Goal: Transaction & Acquisition: Purchase product/service

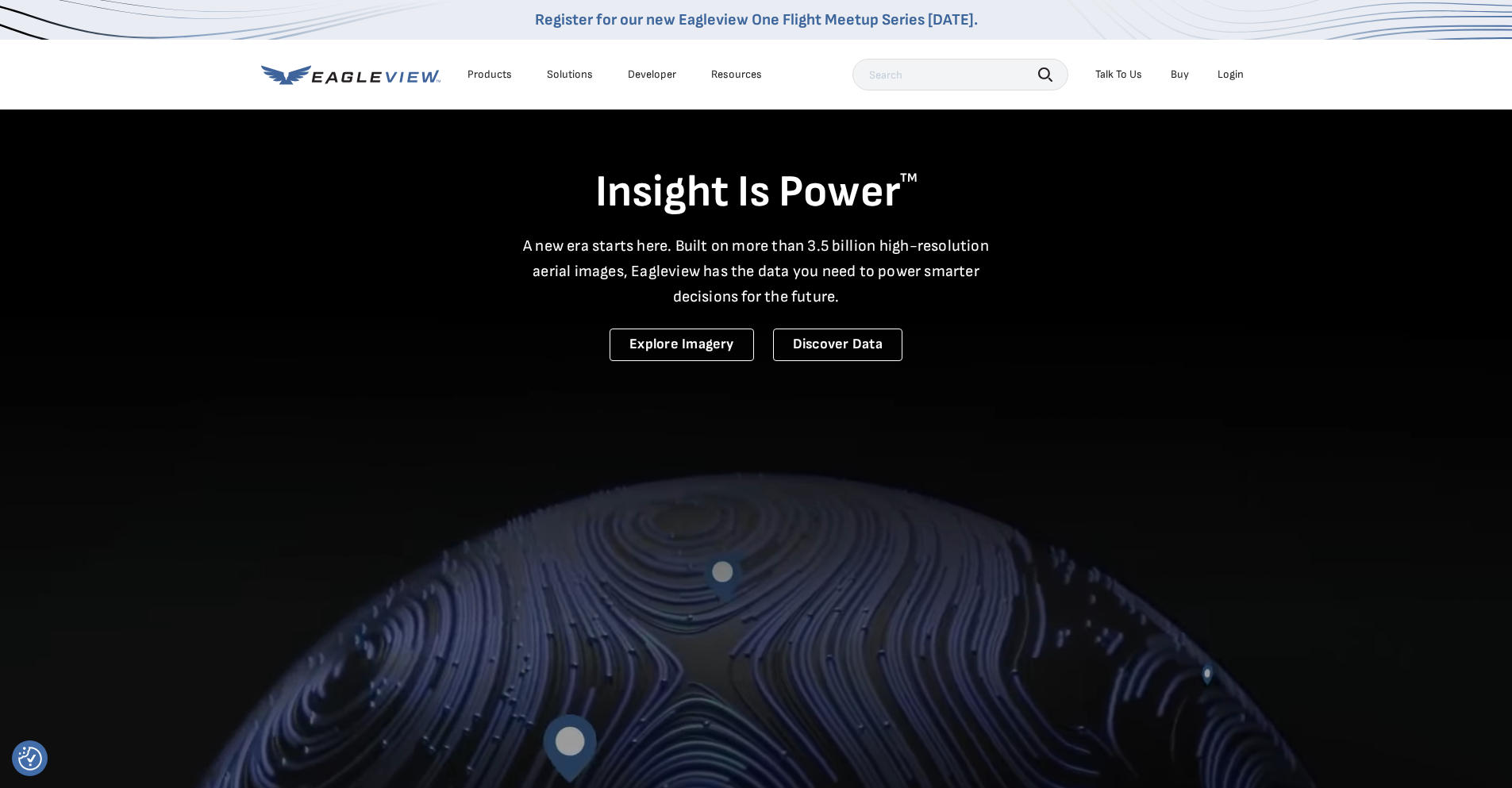
click at [1223, 77] on div "Login" at bounding box center [1230, 75] width 26 height 15
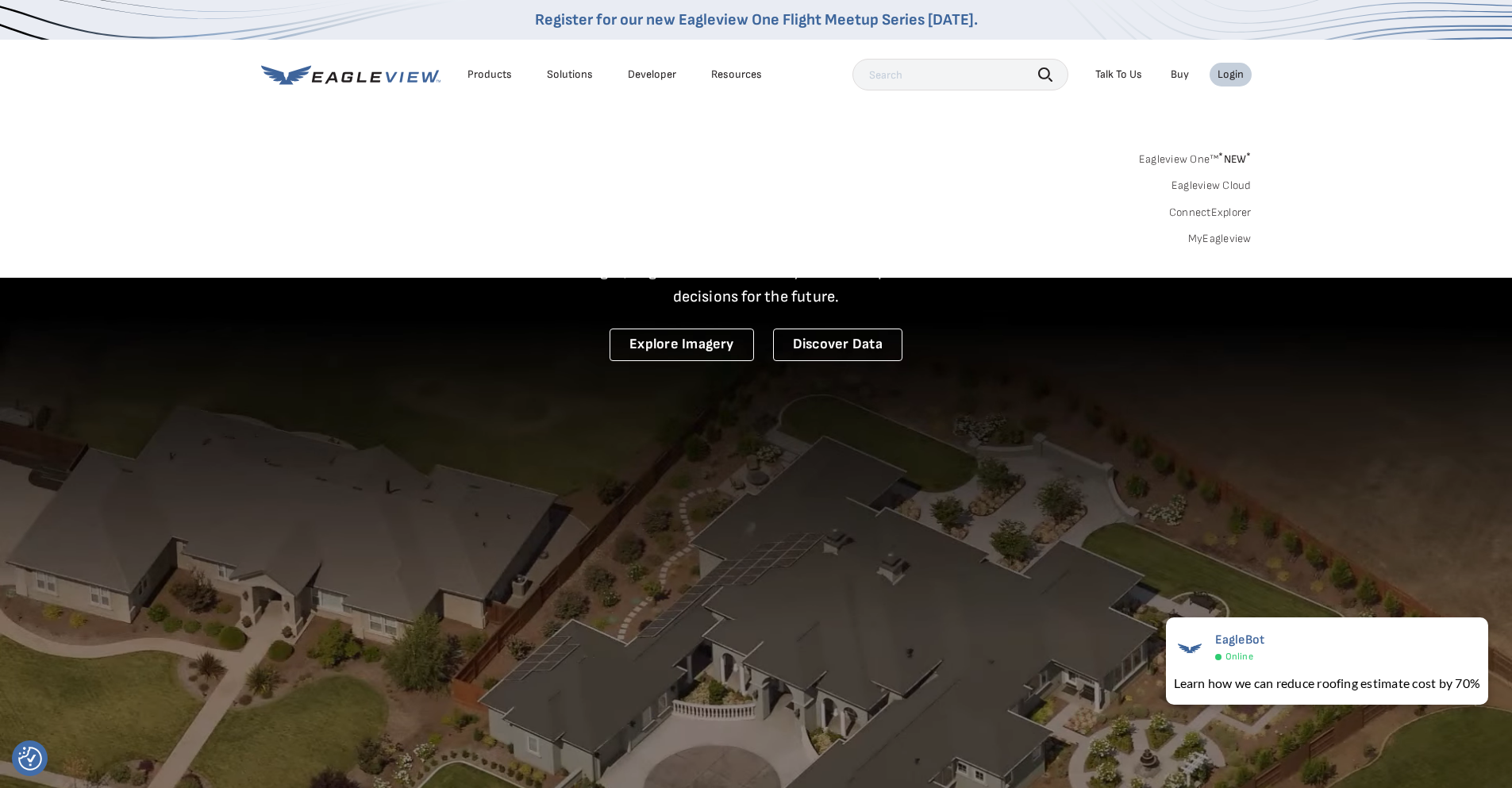
click at [1224, 244] on link "MyEagleview" at bounding box center [1219, 239] width 63 height 15
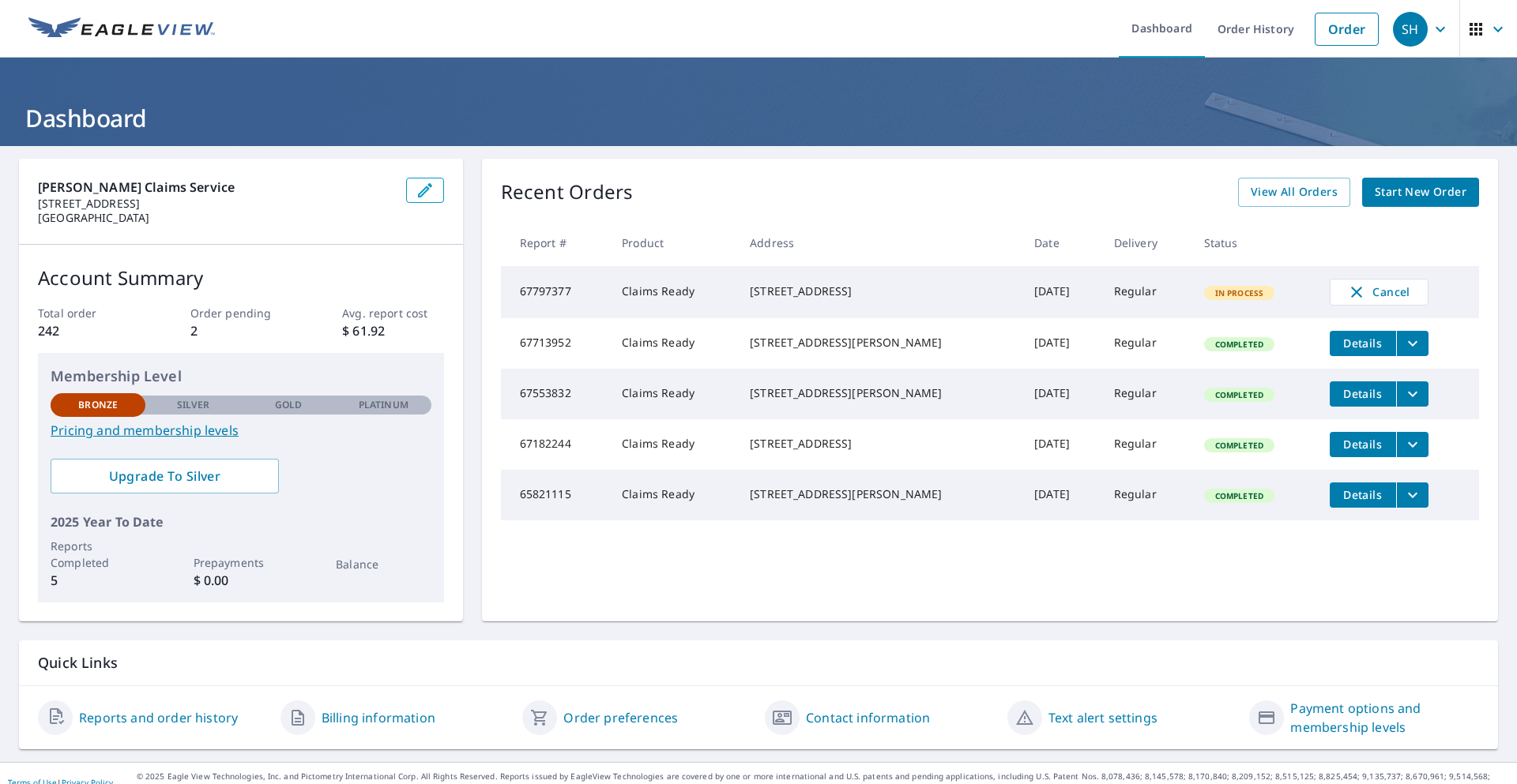
click at [1022, 267] on td "[DATE]" at bounding box center [1061, 293] width 80 height 52
click at [1394, 195] on span "Start New Order" at bounding box center [1420, 192] width 92 height 19
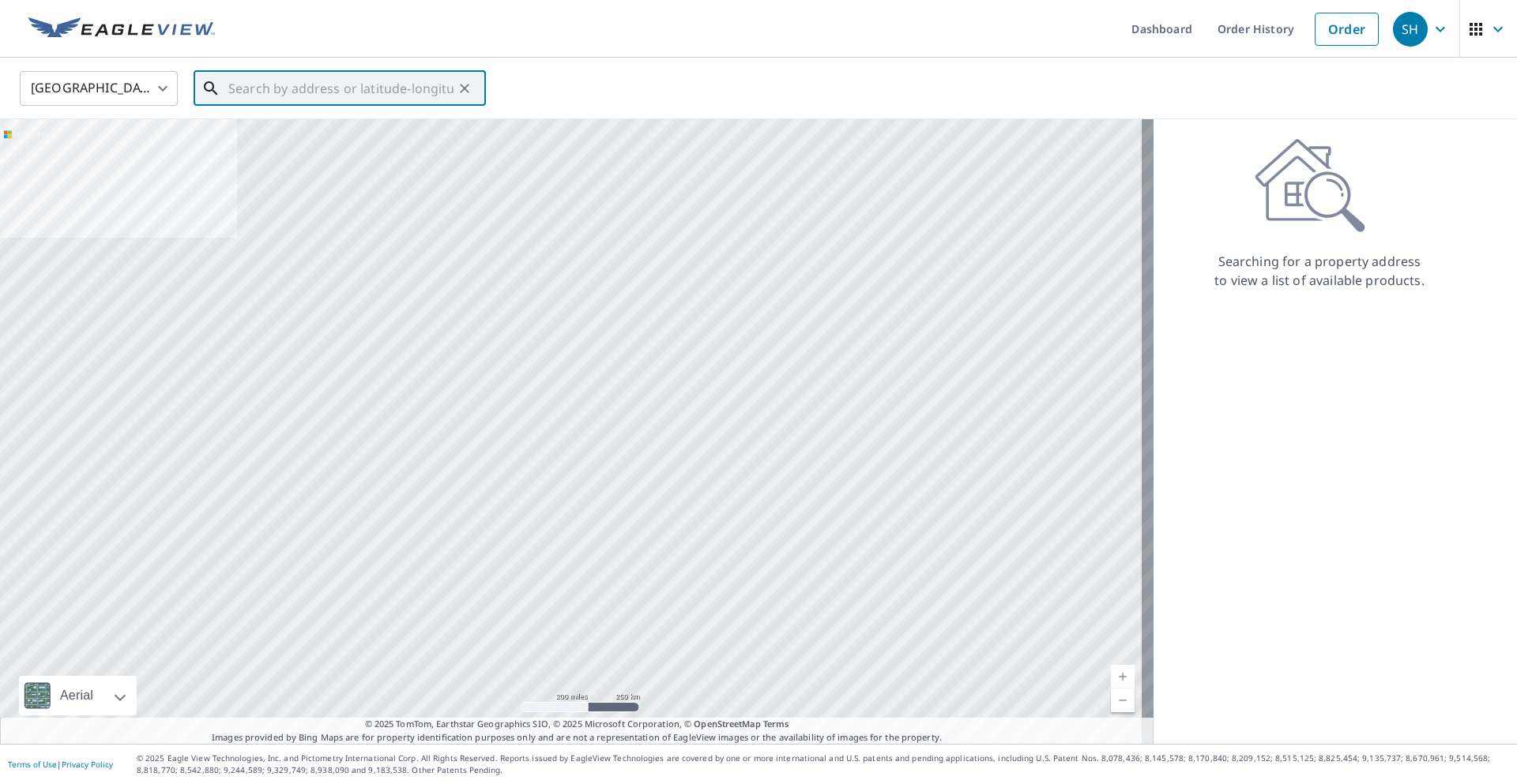
click at [424, 95] on input "text" at bounding box center [340, 89] width 225 height 44
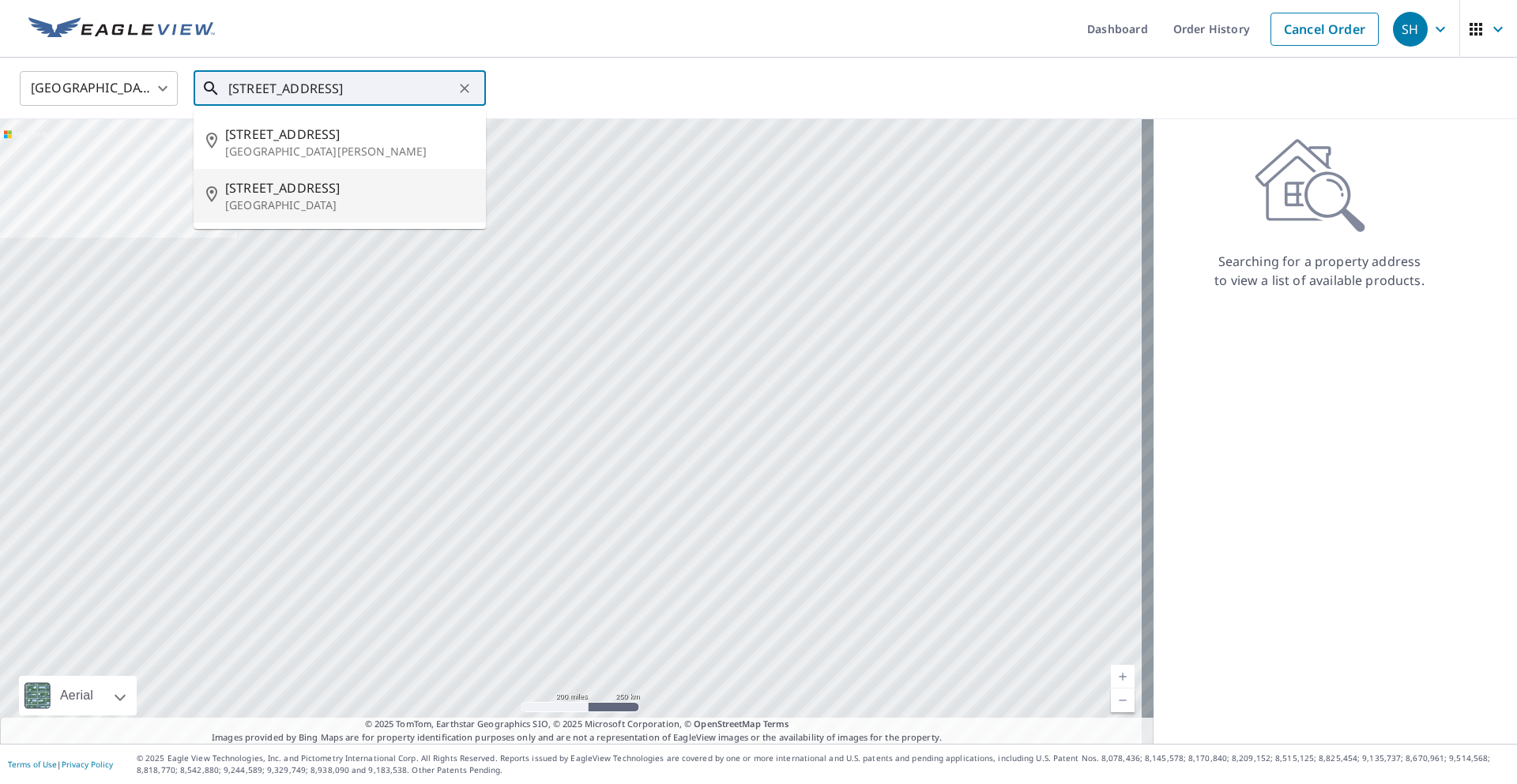
click at [303, 193] on span "[STREET_ADDRESS]" at bounding box center [349, 188] width 248 height 19
type input "[STREET_ADDRESS]"
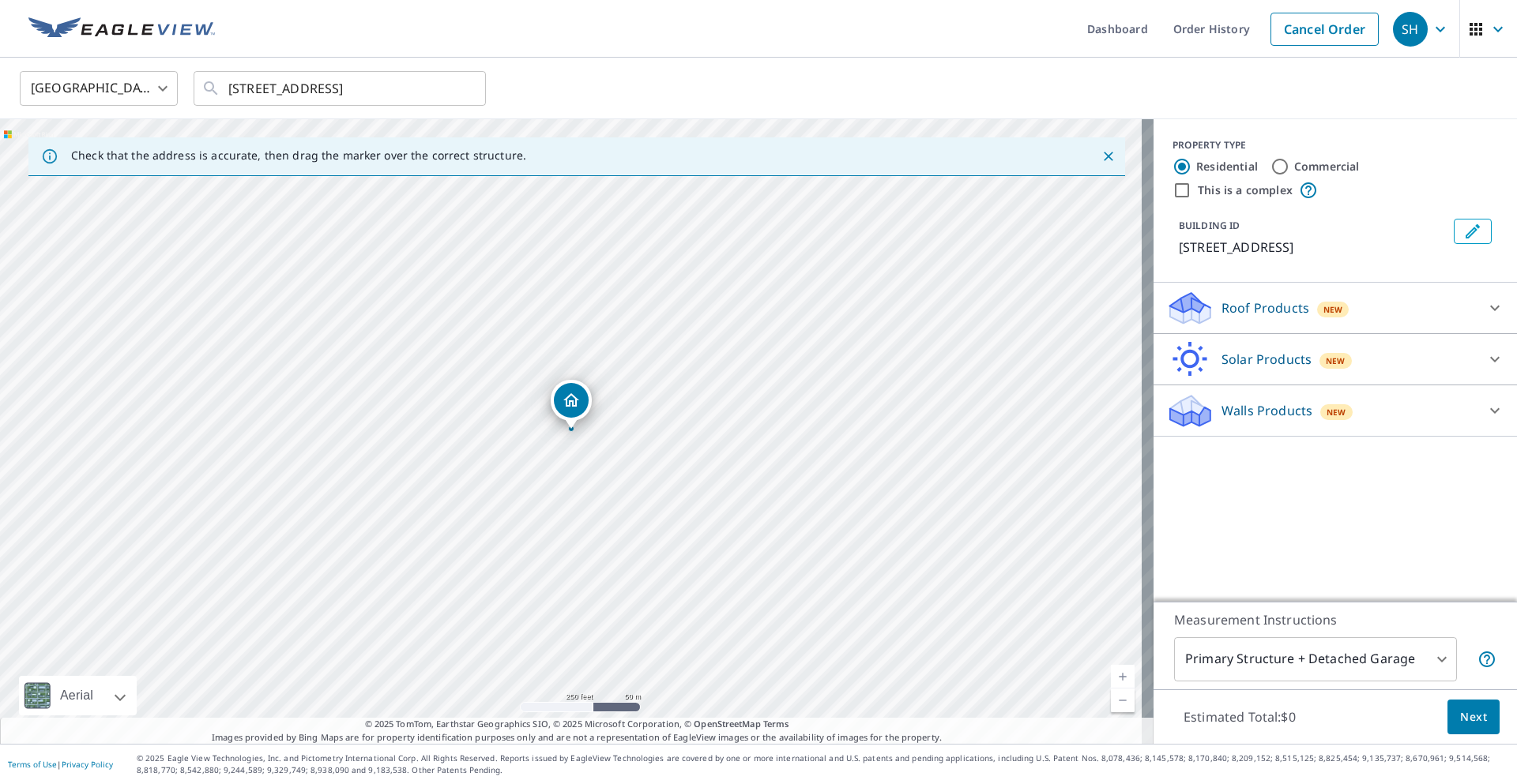
click at [1485, 305] on icon at bounding box center [1495, 308] width 19 height 19
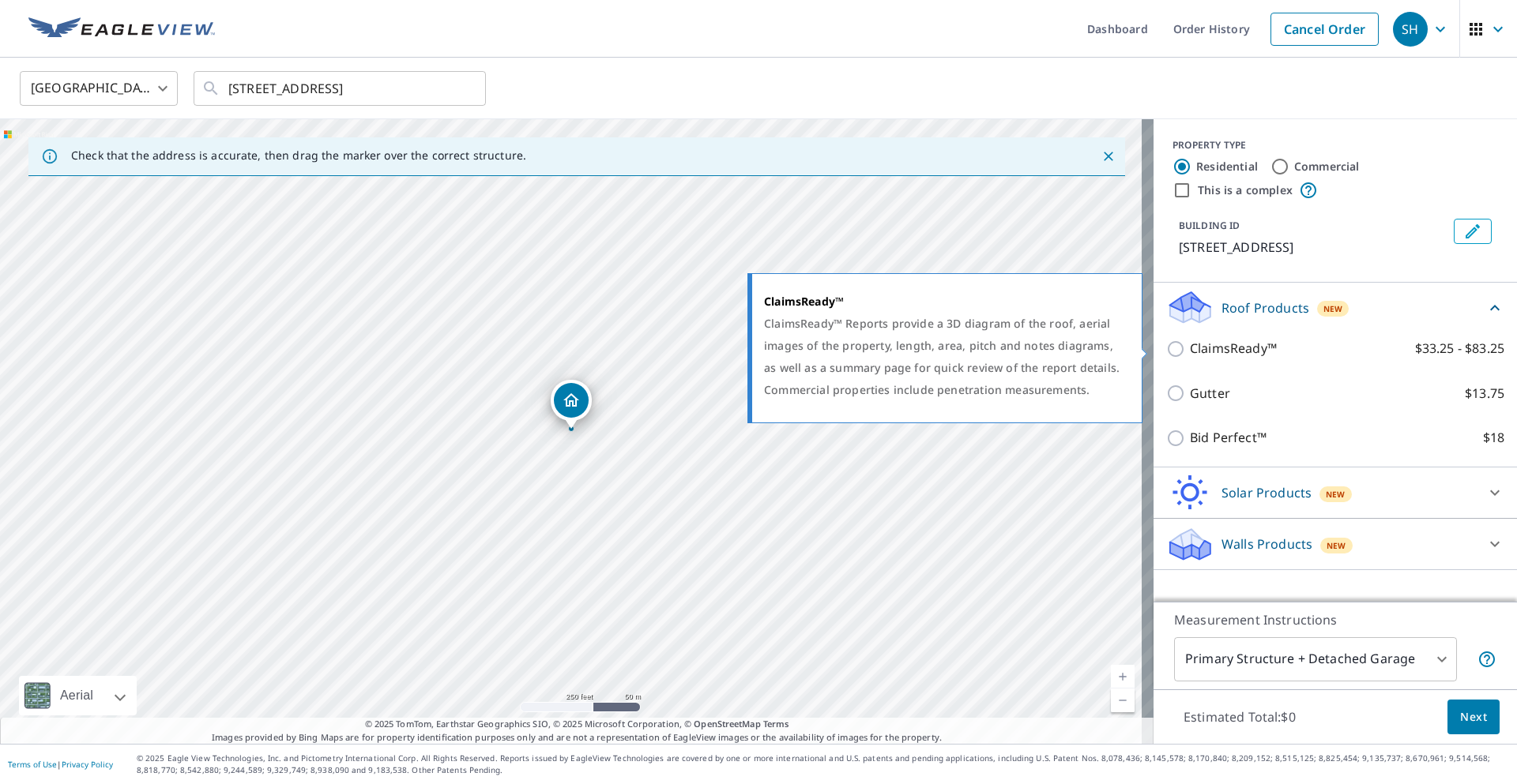
click at [1264, 344] on p "ClaimsReady™" at bounding box center [1233, 349] width 87 height 19
click at [1190, 344] on input "ClaimsReady™ $33.25 - $83.25" at bounding box center [1178, 350] width 24 height 19
checkbox input "true"
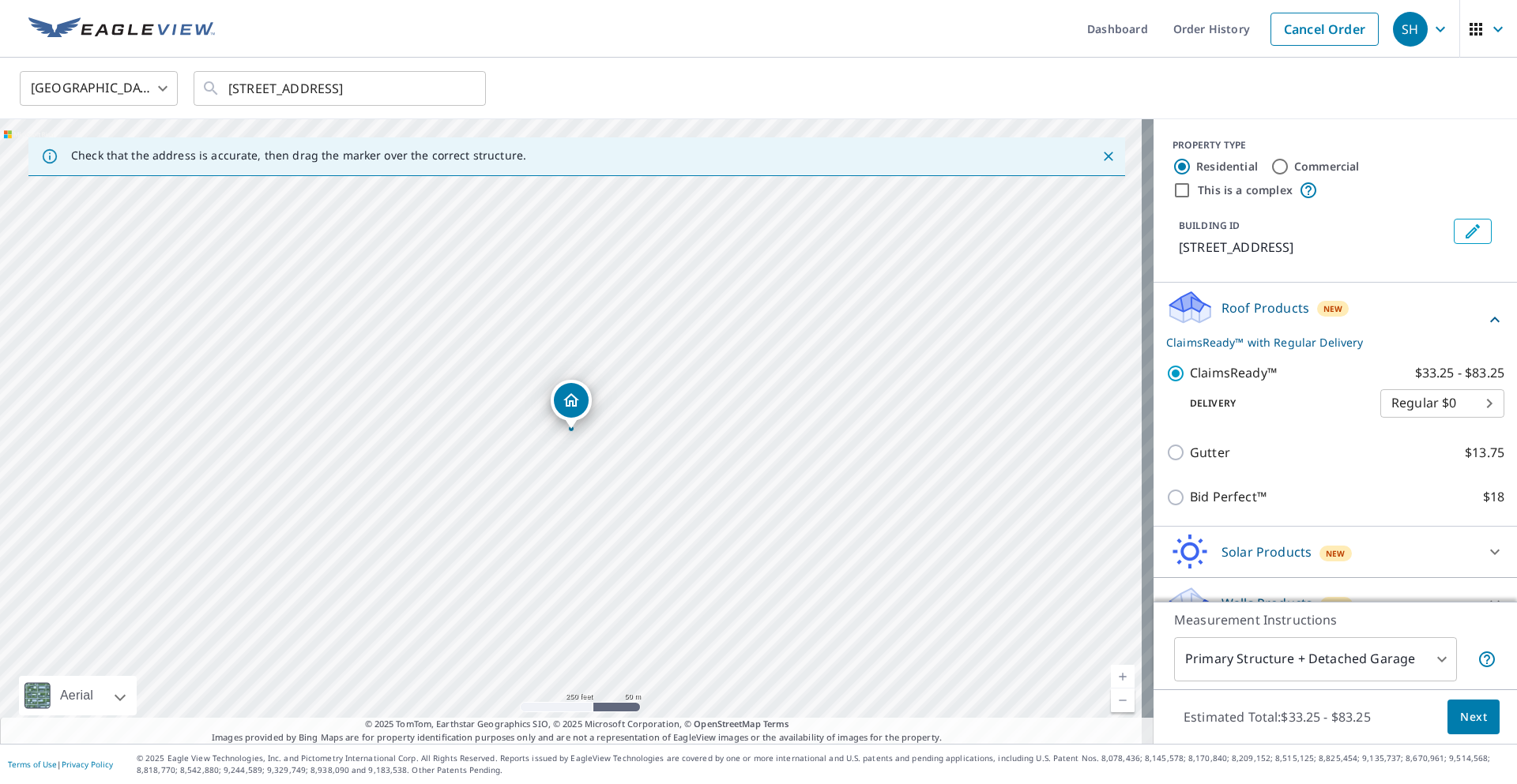
scroll to position [28, 0]
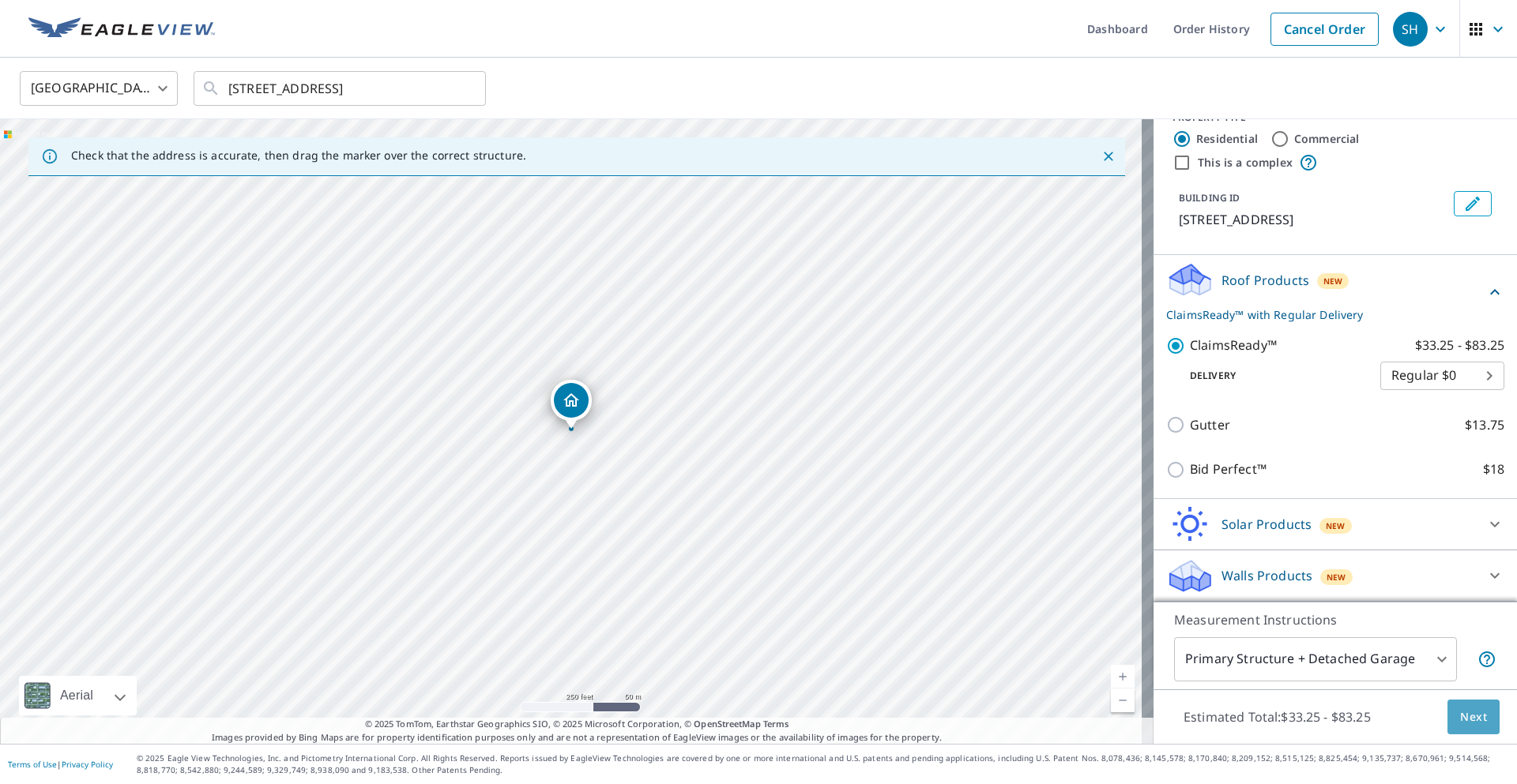
click at [1460, 723] on span "Next" at bounding box center [1474, 717] width 27 height 19
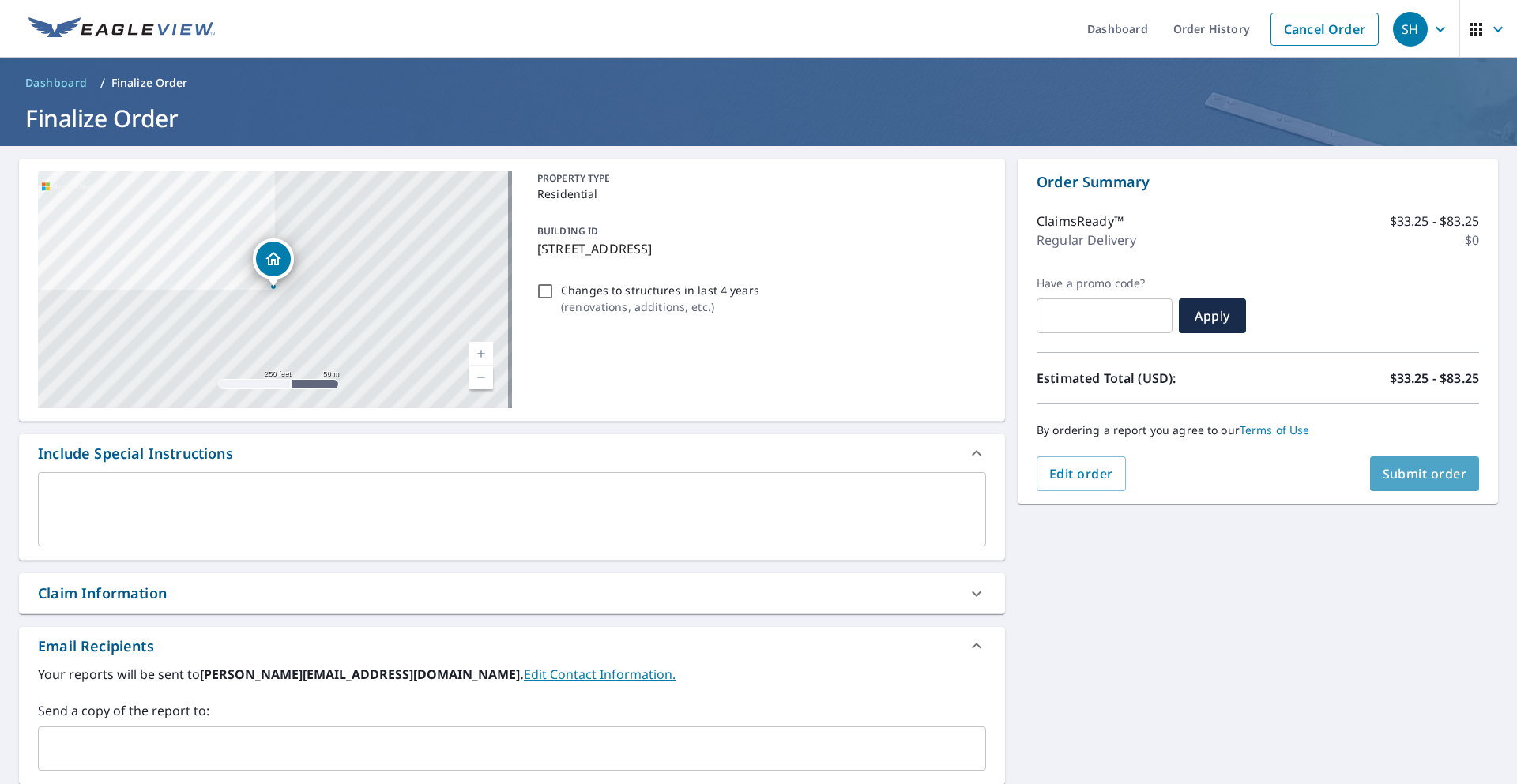
click at [1432, 464] on button "Submit order" at bounding box center [1425, 474] width 110 height 35
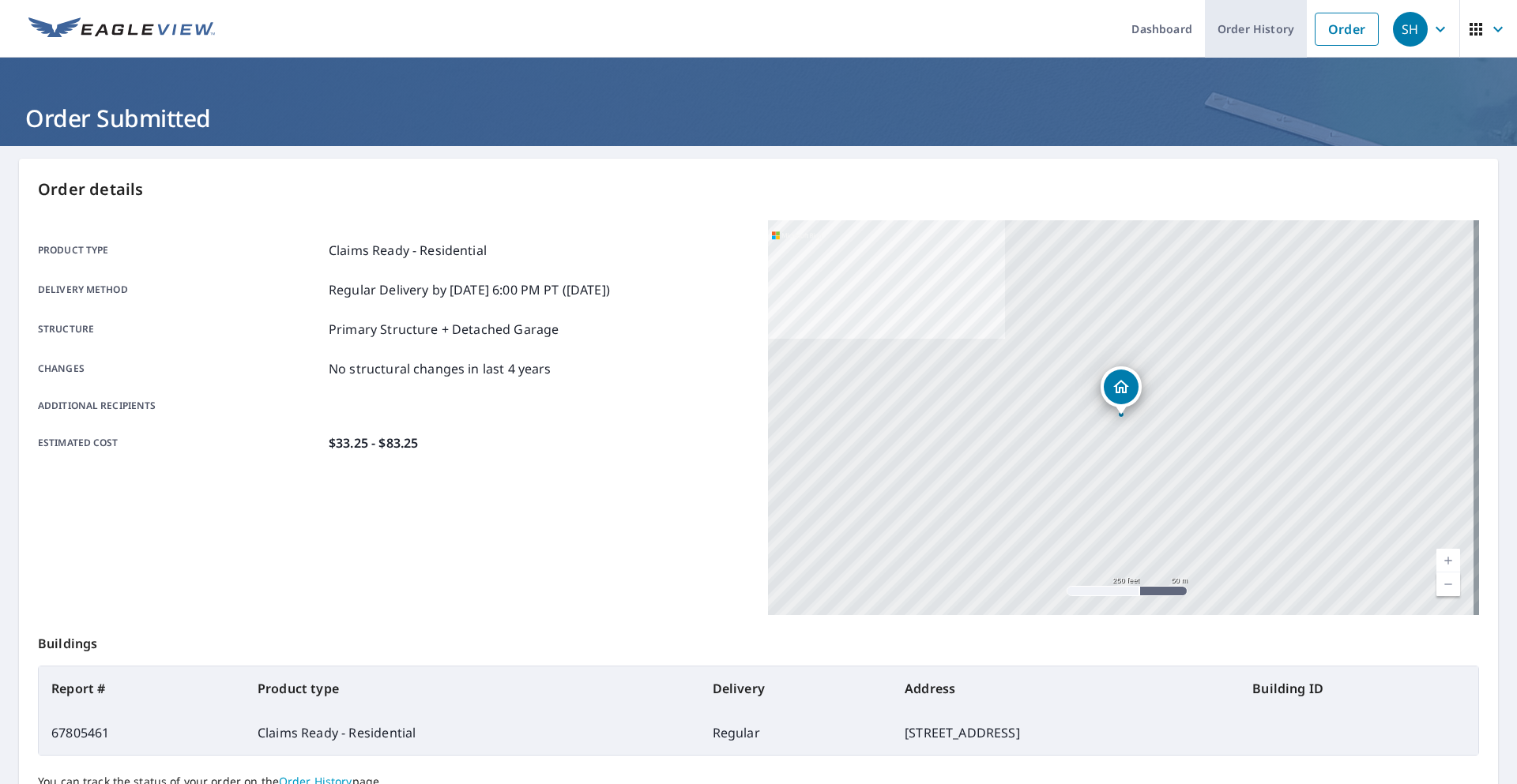
click at [1261, 12] on link "Order History" at bounding box center [1256, 29] width 102 height 58
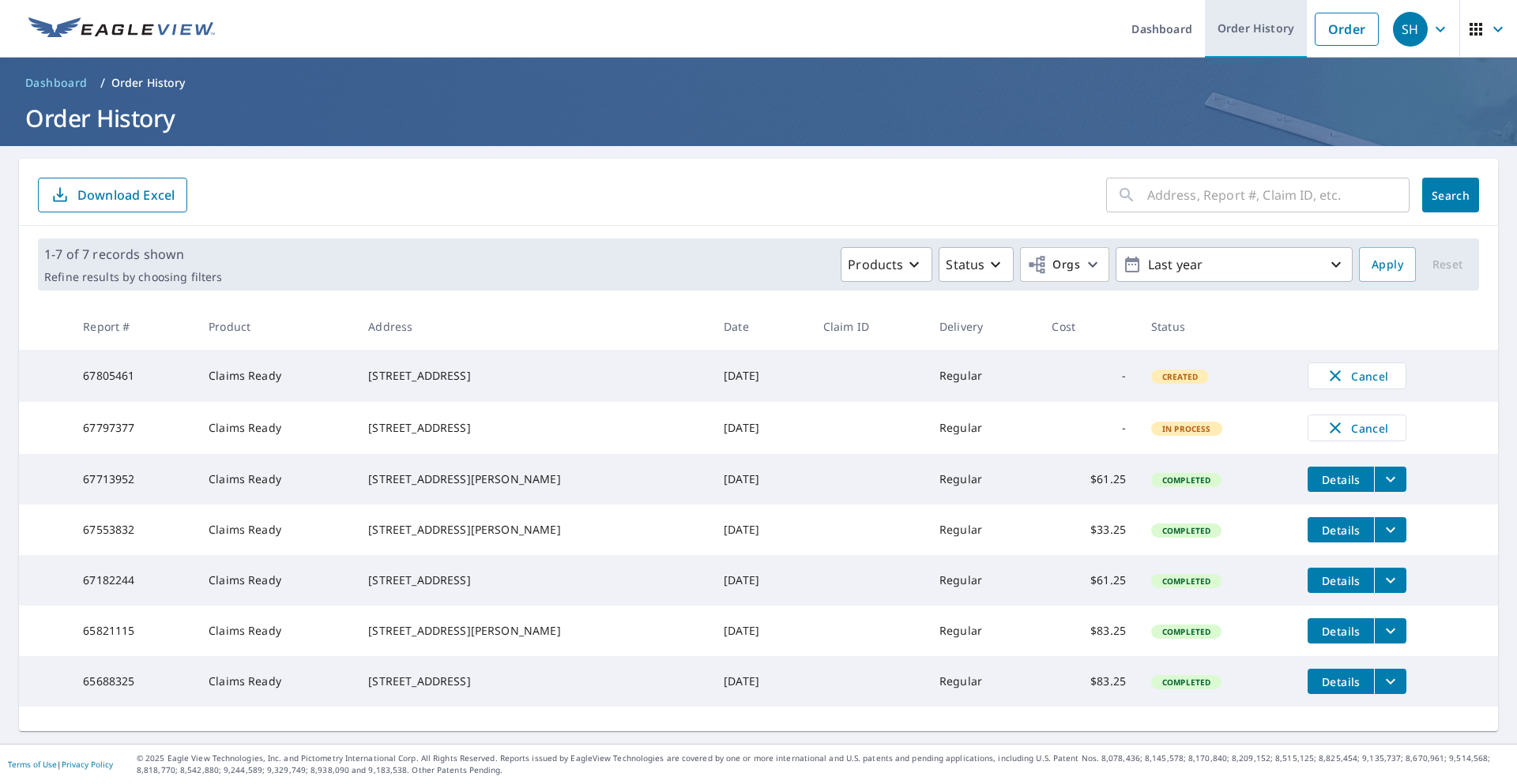
click at [1234, 29] on link "Order History" at bounding box center [1256, 29] width 102 height 58
click at [1315, 26] on link "Order" at bounding box center [1347, 29] width 64 height 33
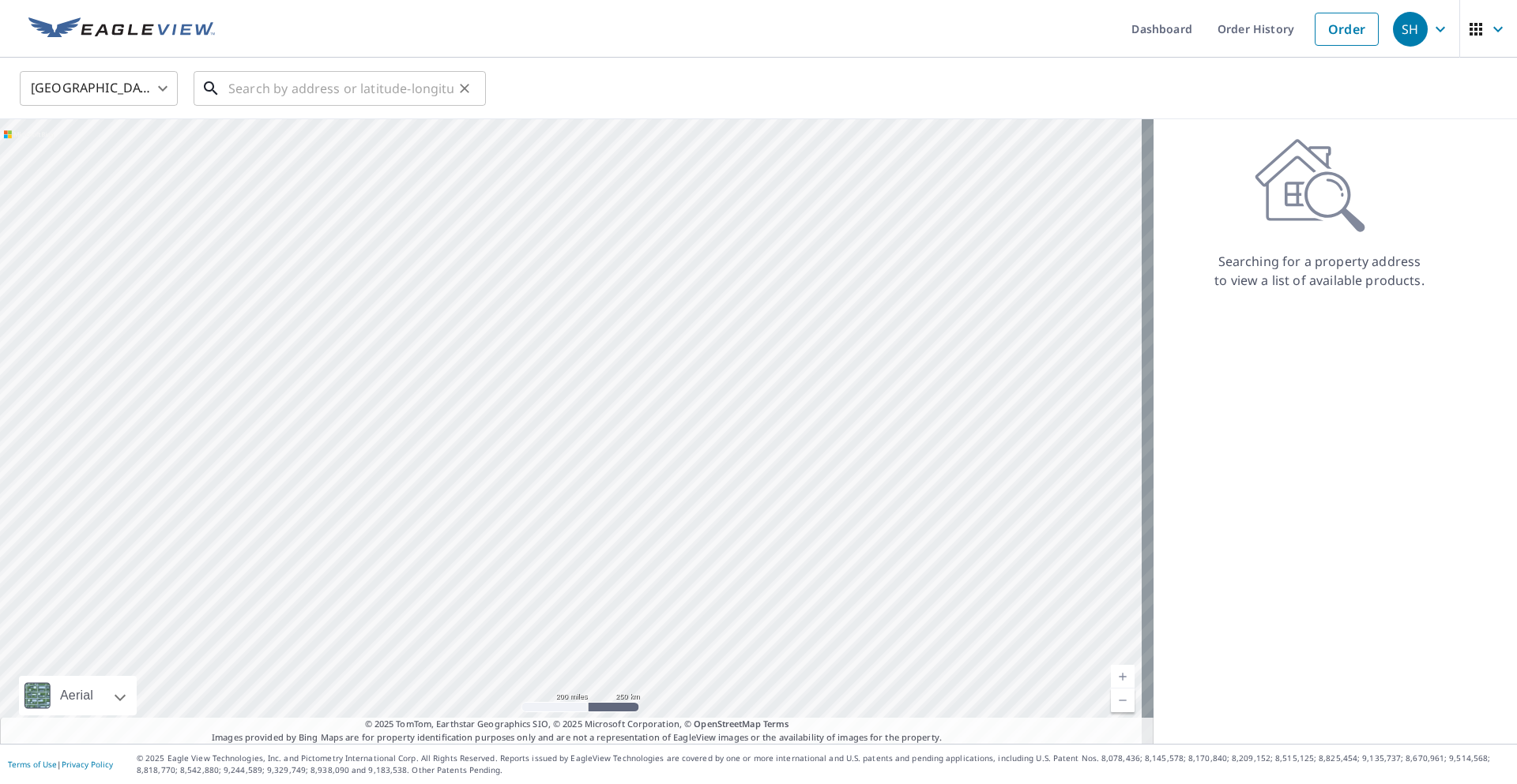
click at [390, 94] on input "text" at bounding box center [340, 89] width 225 height 44
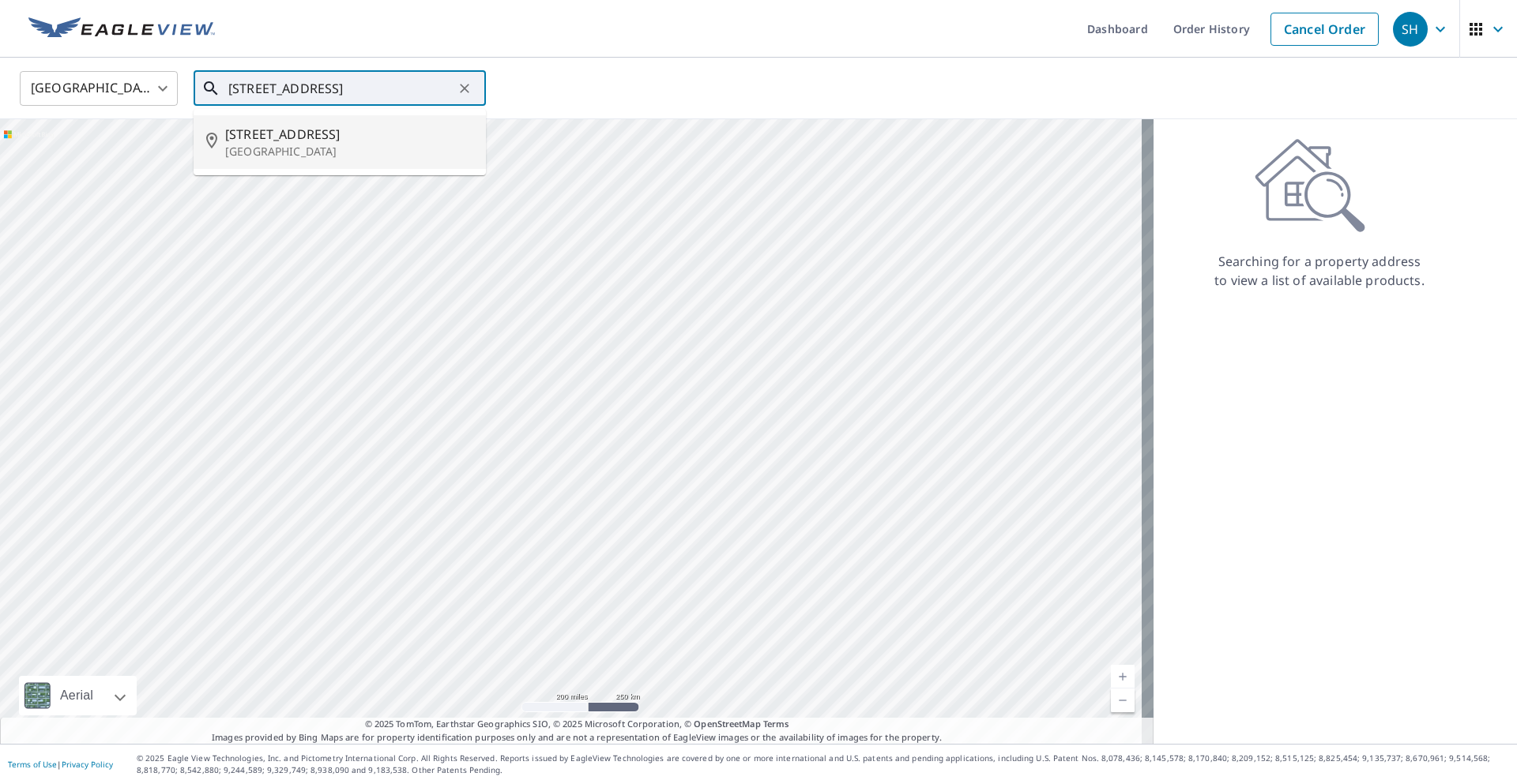
click at [302, 145] on p "[GEOGRAPHIC_DATA]" at bounding box center [349, 152] width 248 height 15
type input "[STREET_ADDRESS][PERSON_NAME]"
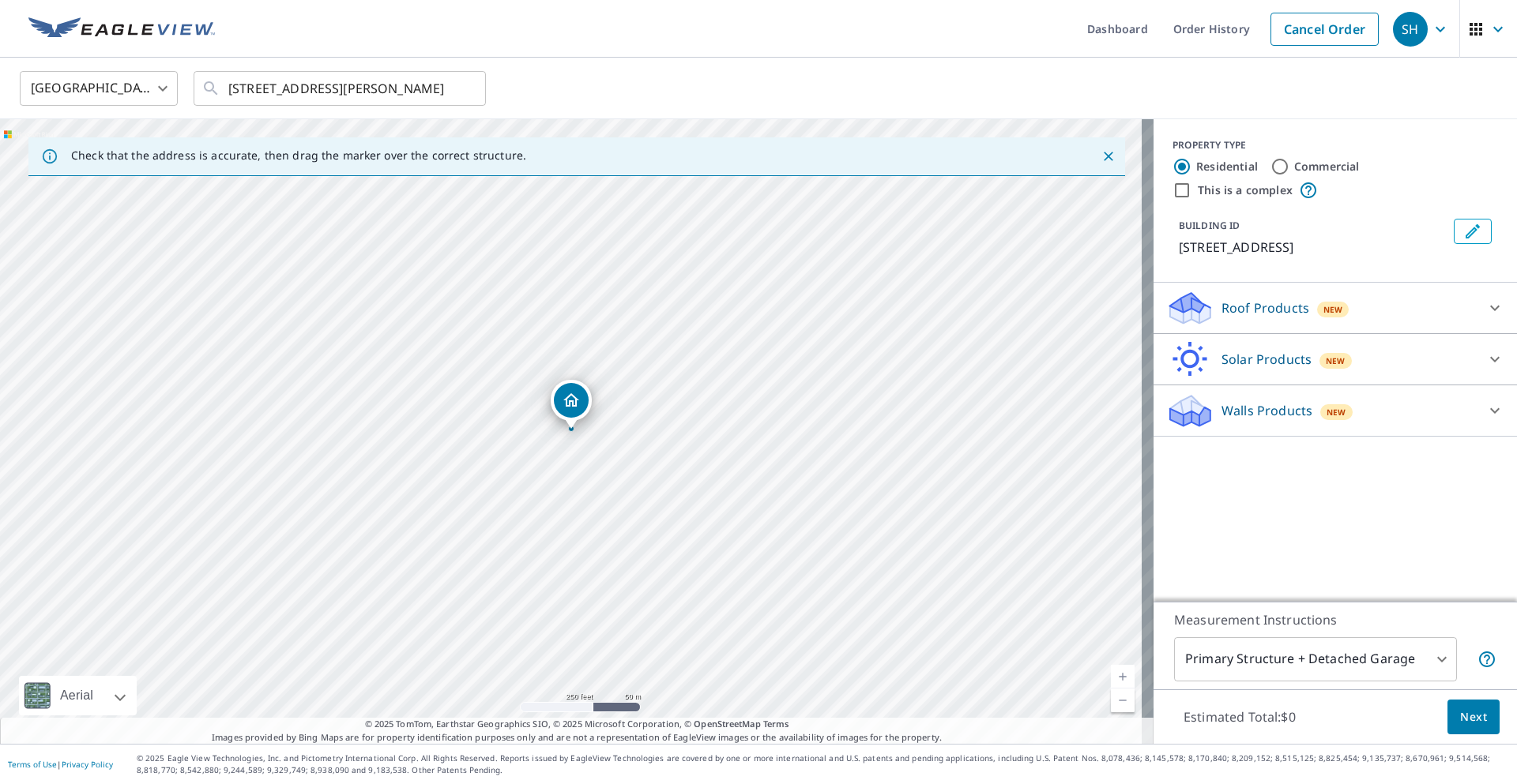
click at [1110, 673] on link "Current Level 17, Zoom In" at bounding box center [1122, 677] width 24 height 24
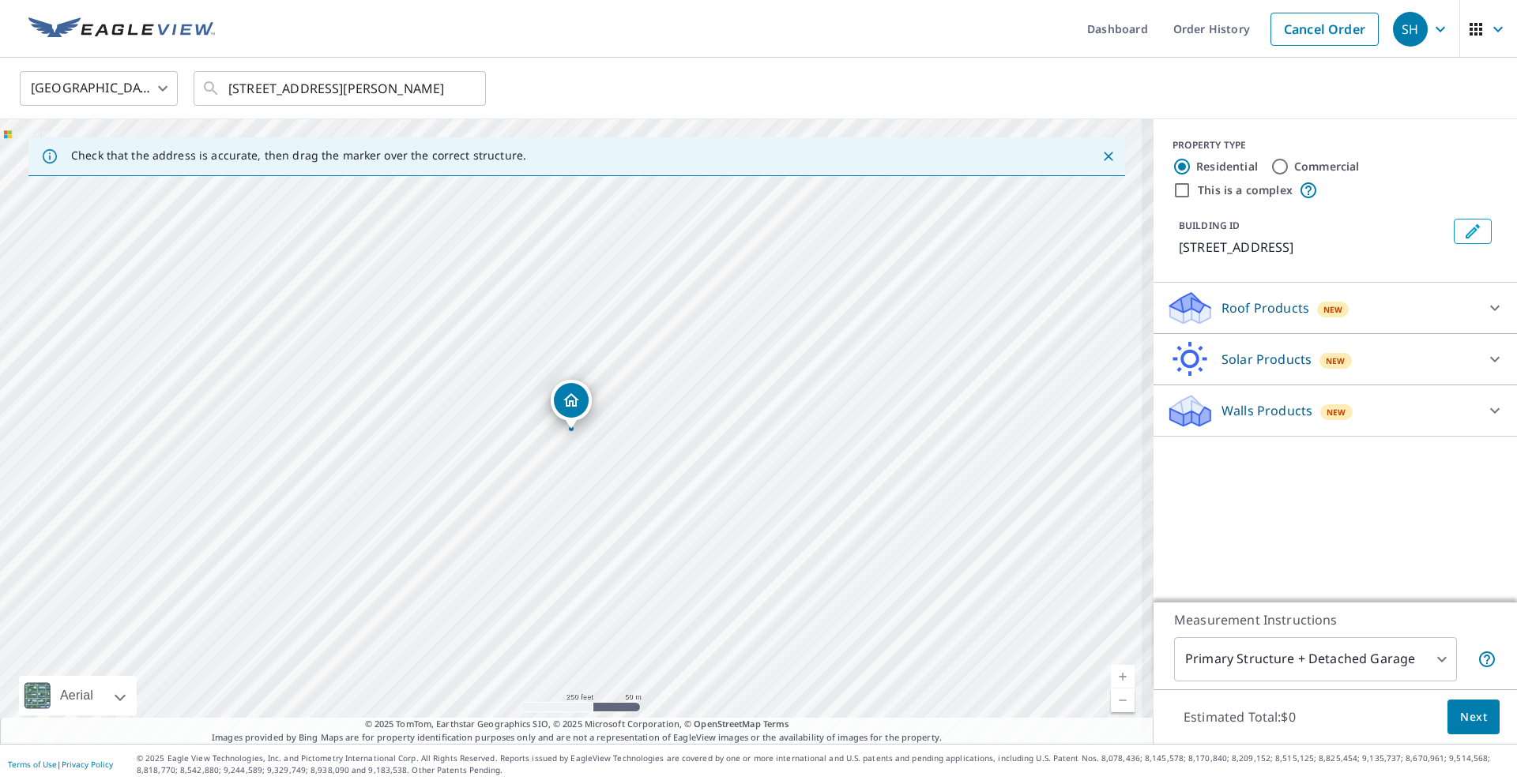
click at [1110, 673] on link "Current Level 17, Zoom In" at bounding box center [1122, 677] width 24 height 24
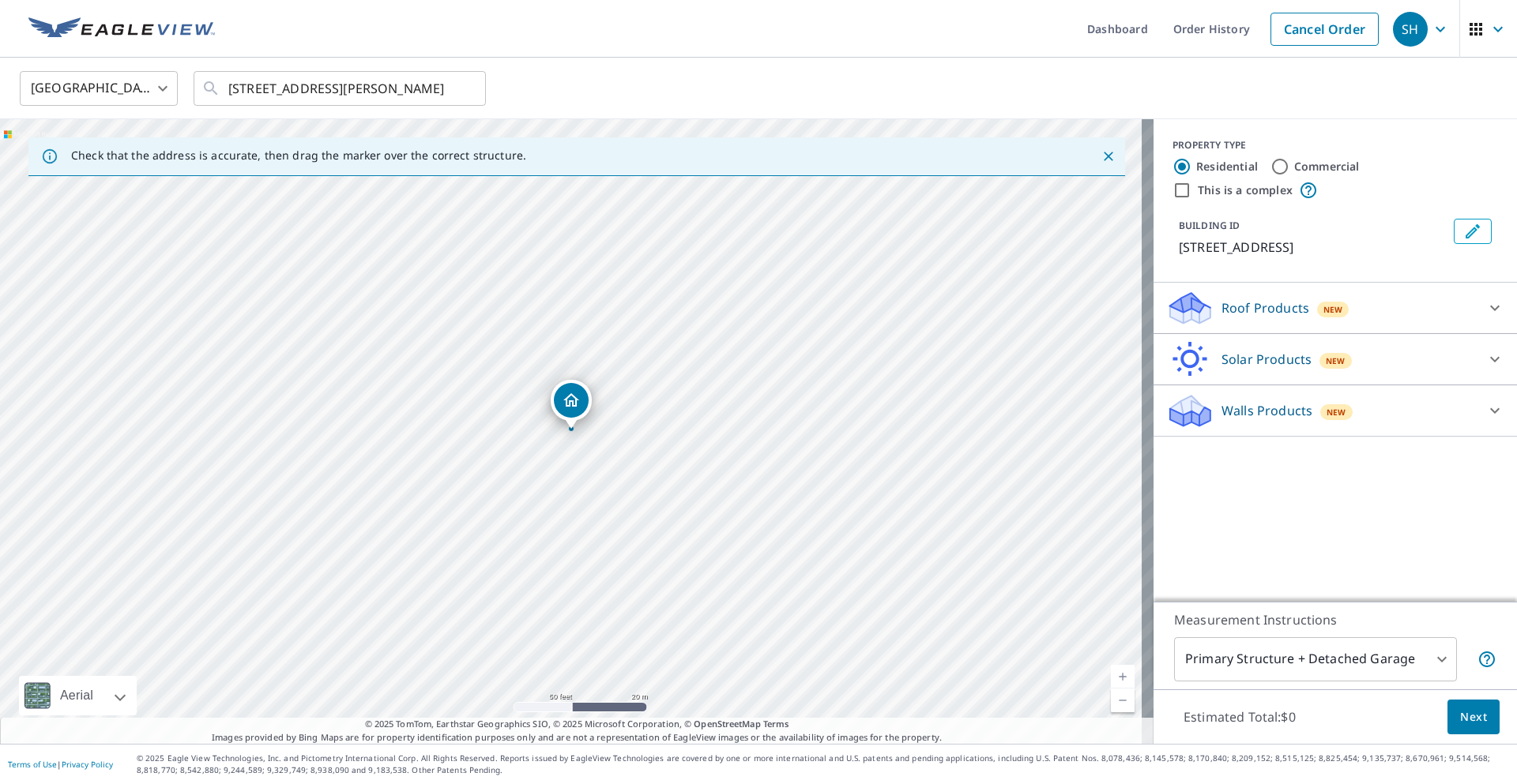
click at [1110, 673] on link "Current Level 19, Zoom In" at bounding box center [1122, 677] width 24 height 24
click at [1110, 673] on link "Current Level 20, Zoom In Disabled" at bounding box center [1122, 677] width 24 height 24
click at [1104, 158] on icon "Close" at bounding box center [1109, 156] width 10 height 10
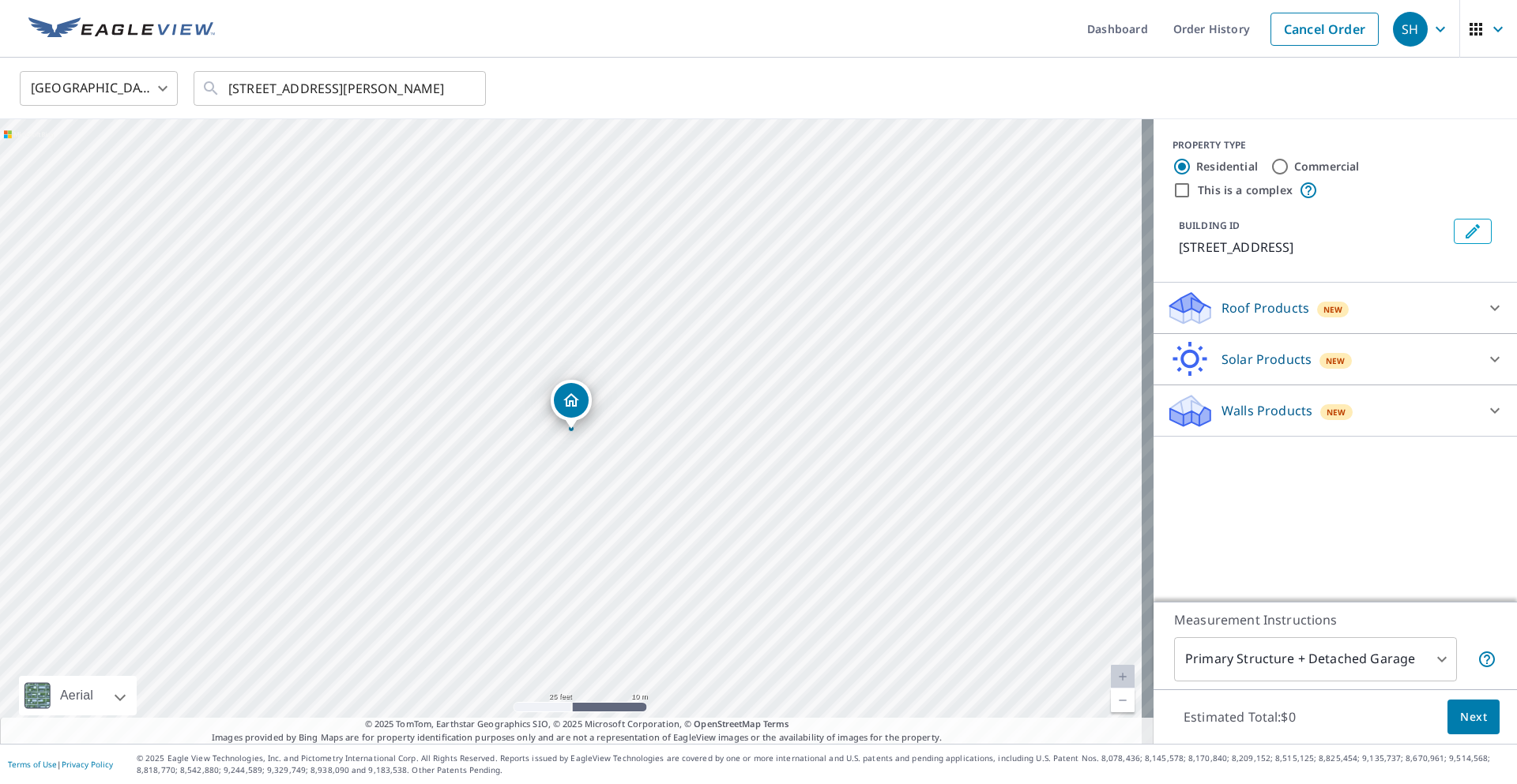
click at [715, 85] on div "[GEOGRAPHIC_DATA] [GEOGRAPHIC_DATA] ​ [STREET_ADDRESS][PERSON_NAME] ​" at bounding box center [752, 88] width 1490 height 37
